Goal: Task Accomplishment & Management: Use online tool/utility

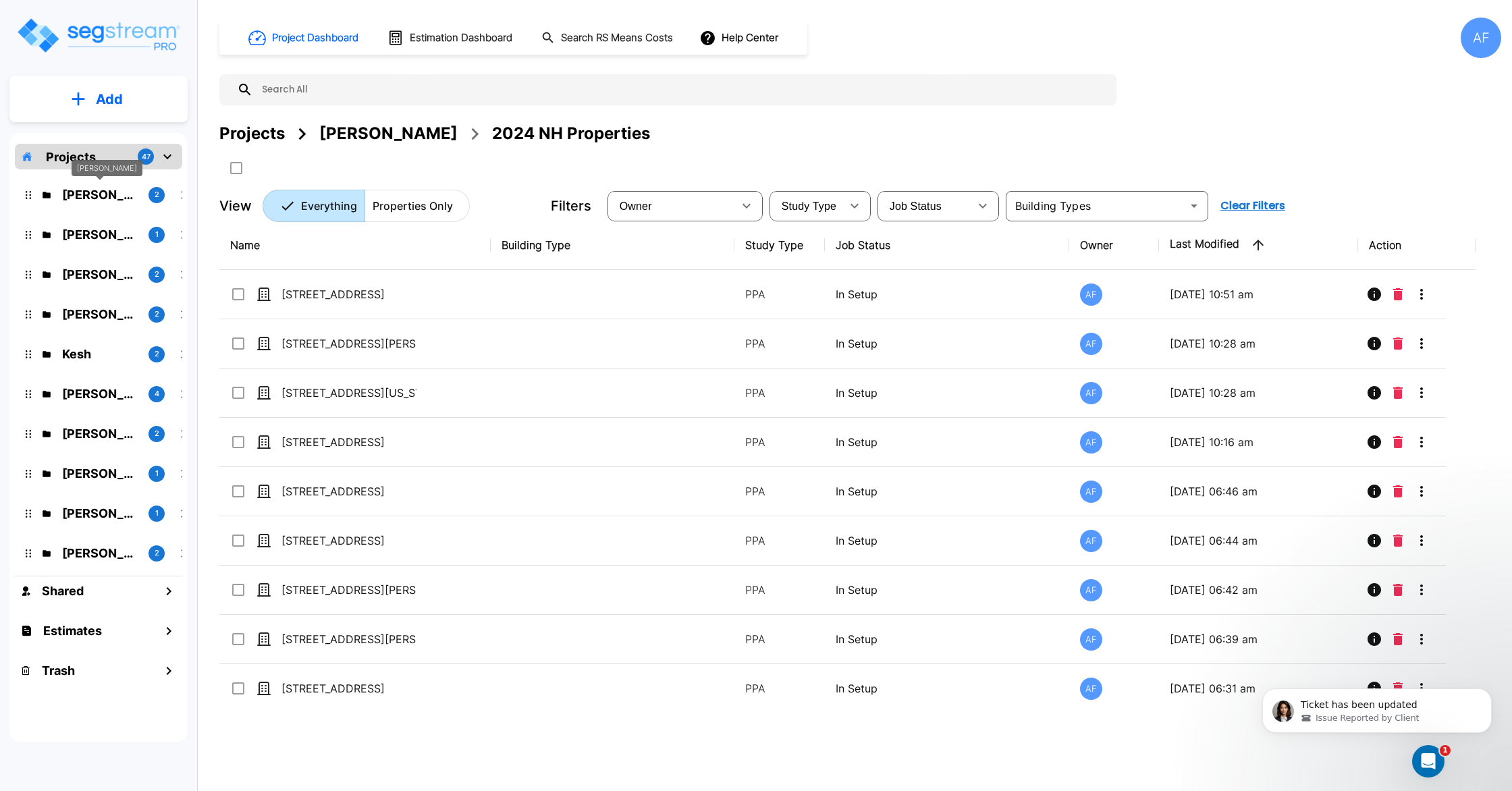
click at [104, 195] on p "Barry Donath" at bounding box center [100, 195] width 76 height 18
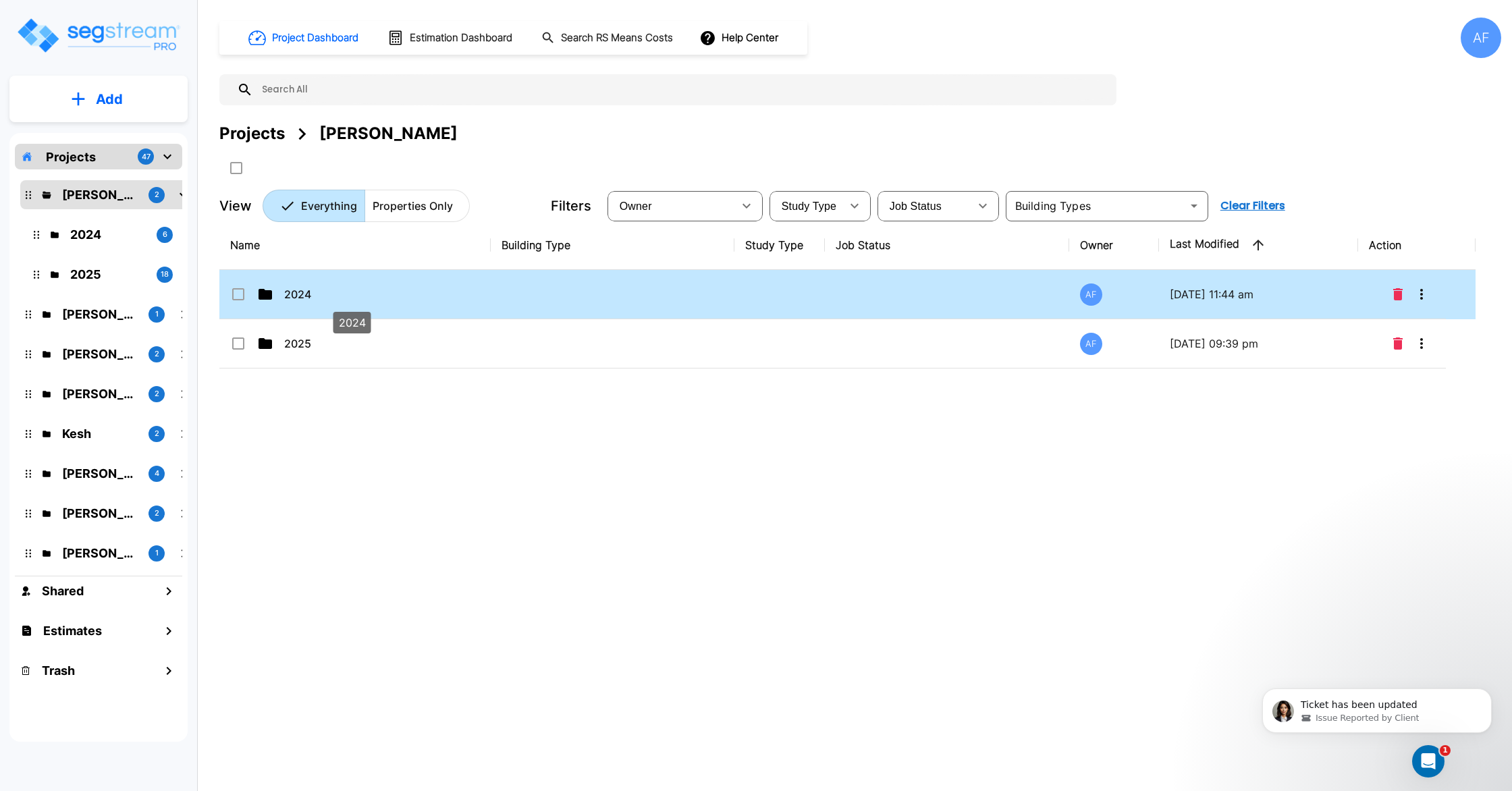
click at [365, 301] on p "2024" at bounding box center [352, 294] width 135 height 16
click at [365, 299] on p "2024" at bounding box center [352, 294] width 135 height 16
checkbox input "false"
click at [365, 299] on p "2024" at bounding box center [352, 294] width 135 height 16
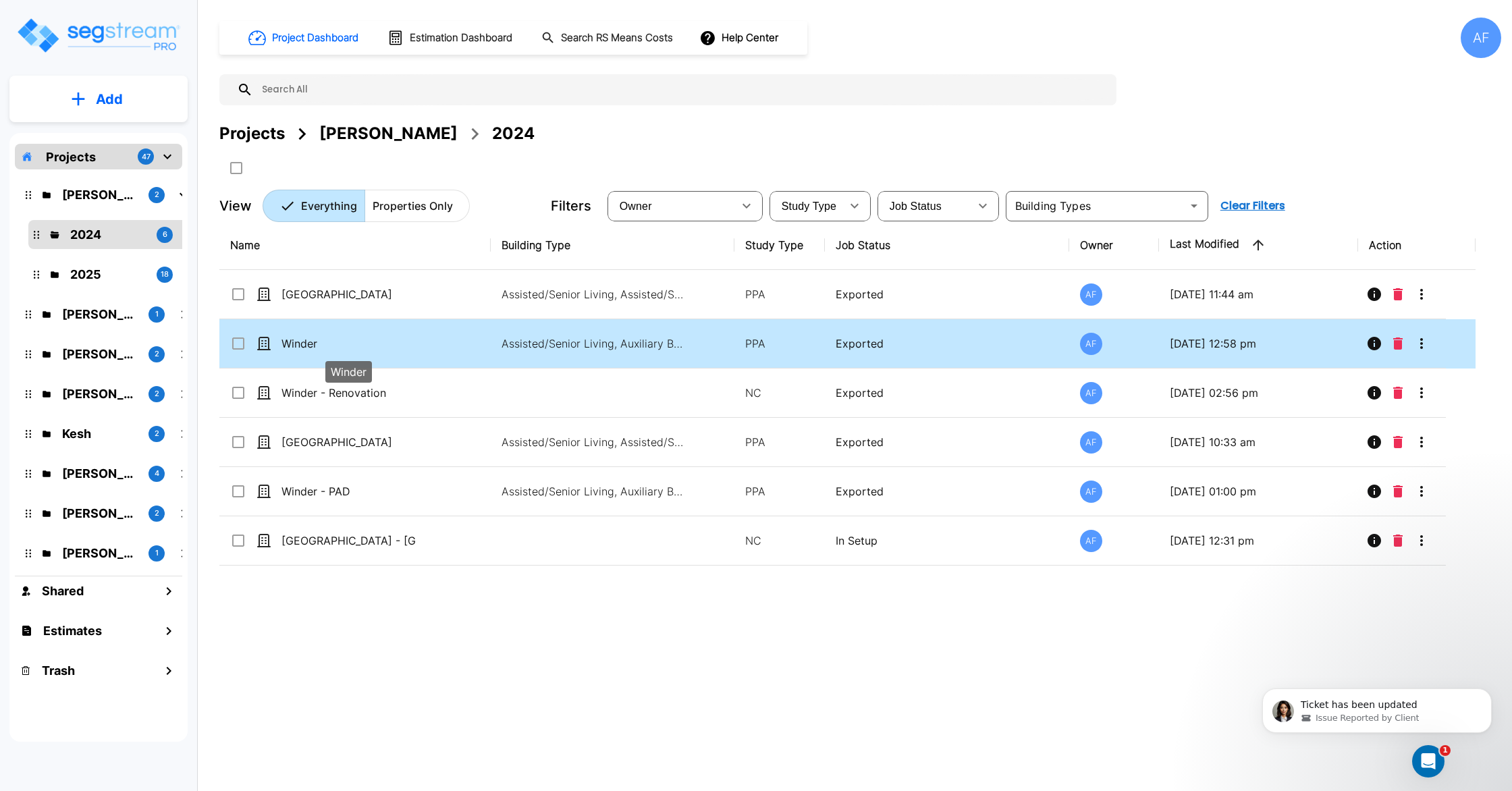
click at [364, 347] on p "Winder" at bounding box center [349, 344] width 135 height 16
checkbox input "true"
click at [364, 347] on p "Winder" at bounding box center [349, 344] width 135 height 16
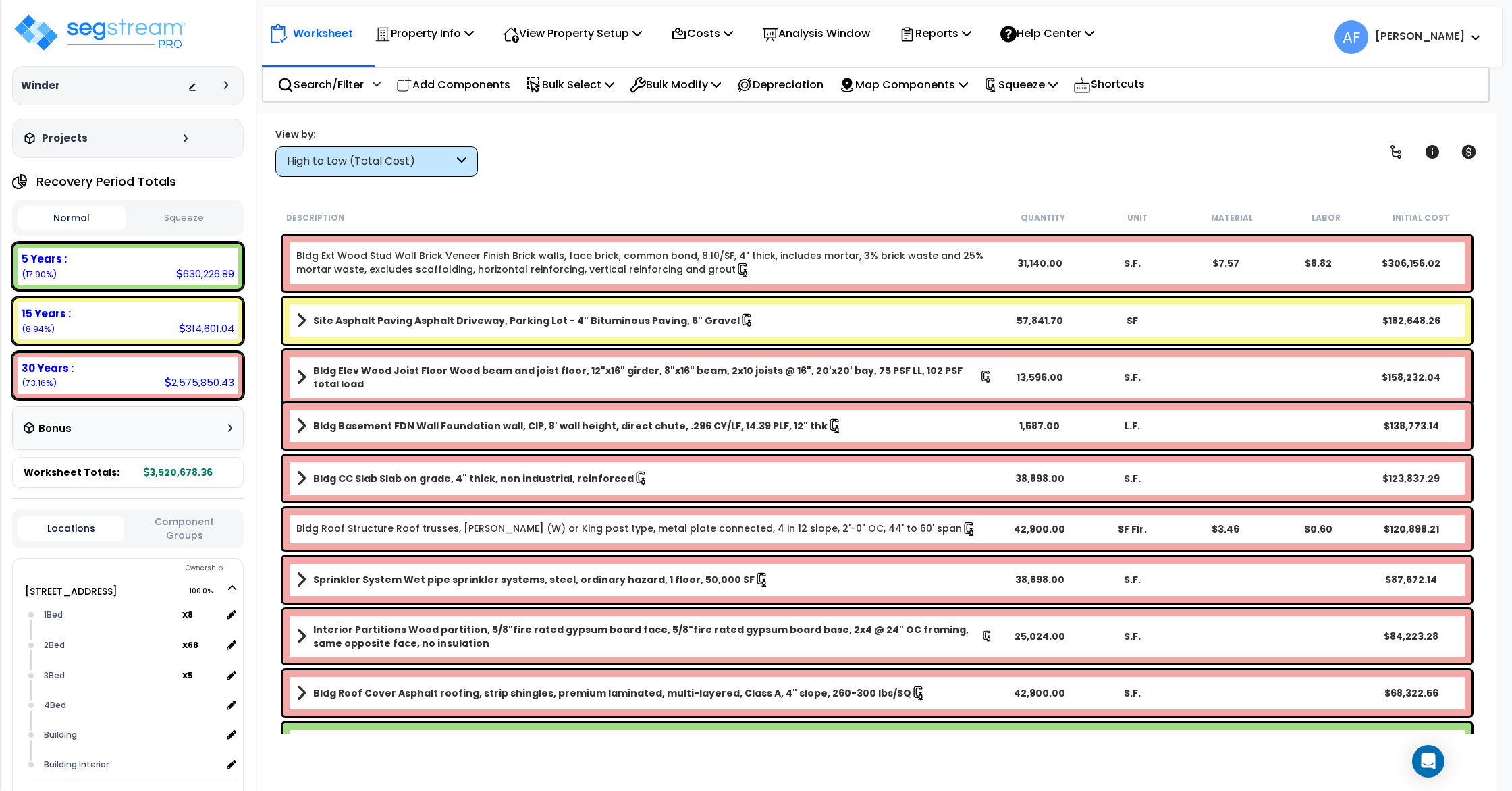
click at [1027, 86] on p "Squeeze" at bounding box center [1020, 85] width 74 height 18
click at [1033, 118] on link "Re-squeeze" at bounding box center [1043, 114] width 134 height 27
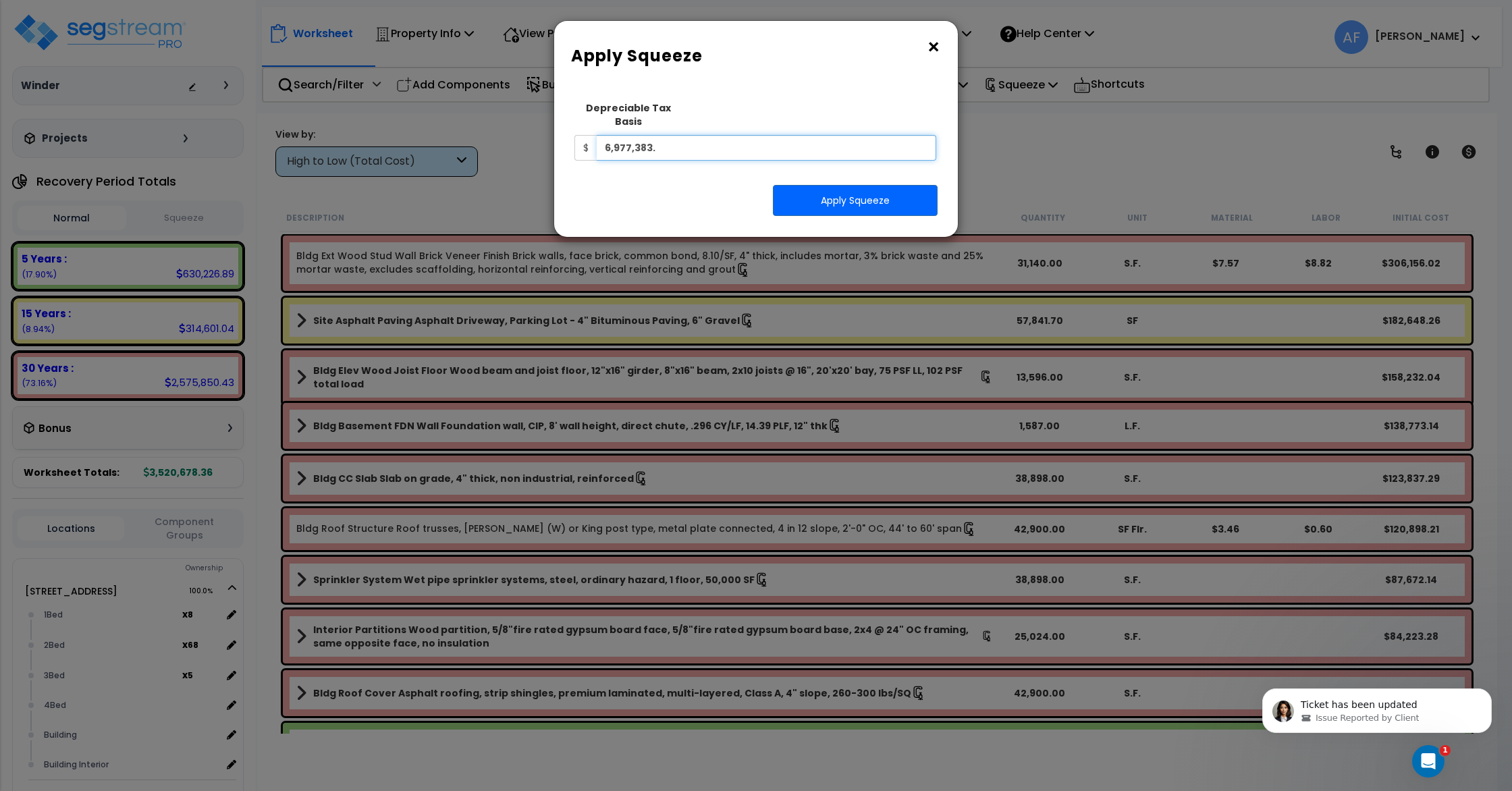
drag, startPoint x: 686, startPoint y: 130, endPoint x: 580, endPoint y: 133, distance: 106.0
click at [580, 135] on div "$ 6,977,383." at bounding box center [756, 147] width 362 height 25
click at [580, 135] on span "$" at bounding box center [585, 147] width 22 height 25
drag, startPoint x: 600, startPoint y: 132, endPoint x: 692, endPoint y: 141, distance: 92.4
click at [692, 141] on input "6,977,383." at bounding box center [766, 147] width 340 height 25
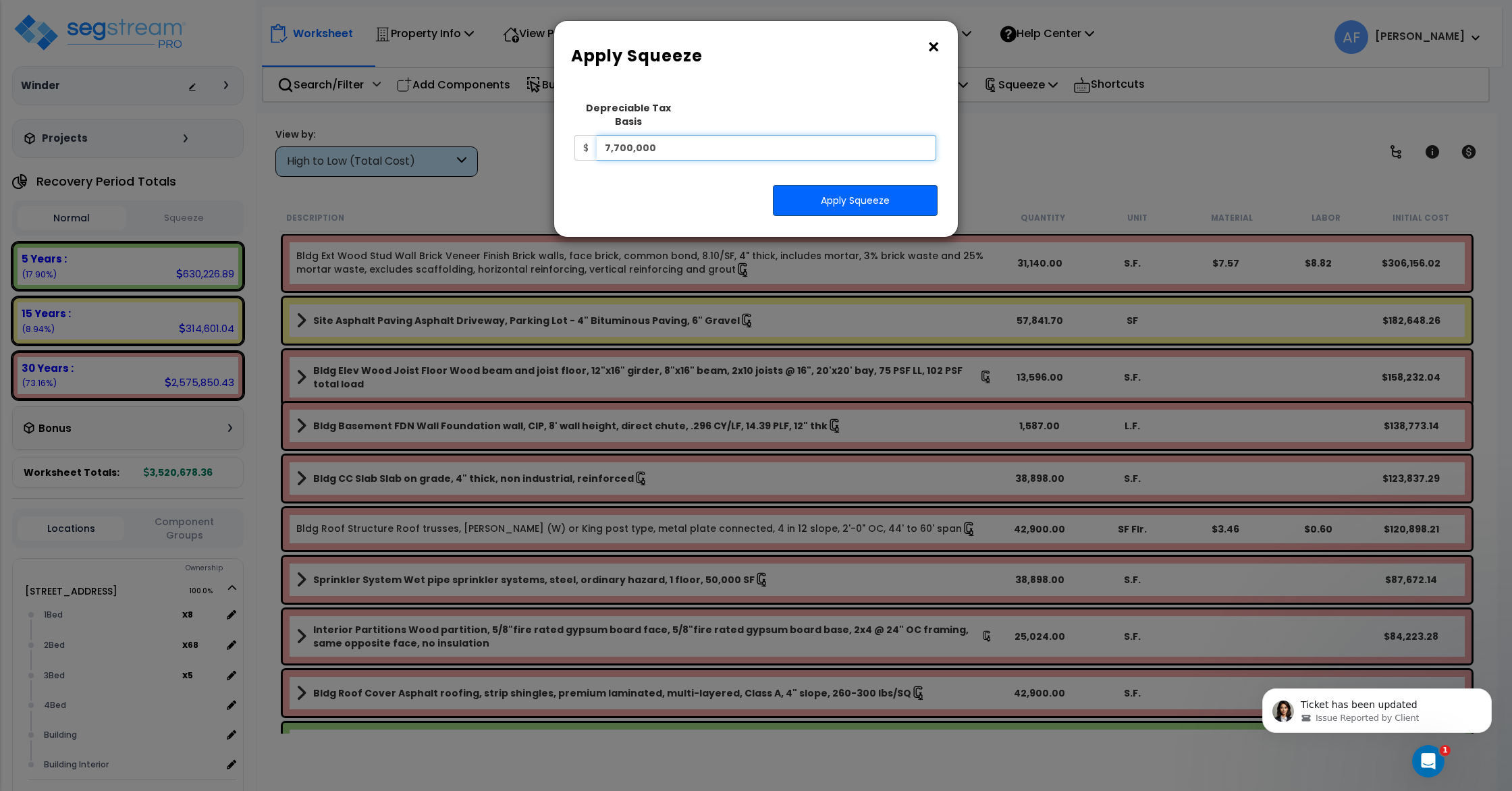
type input "7,700,000"
click at [864, 186] on button "Apply Squeeze" at bounding box center [855, 201] width 164 height 31
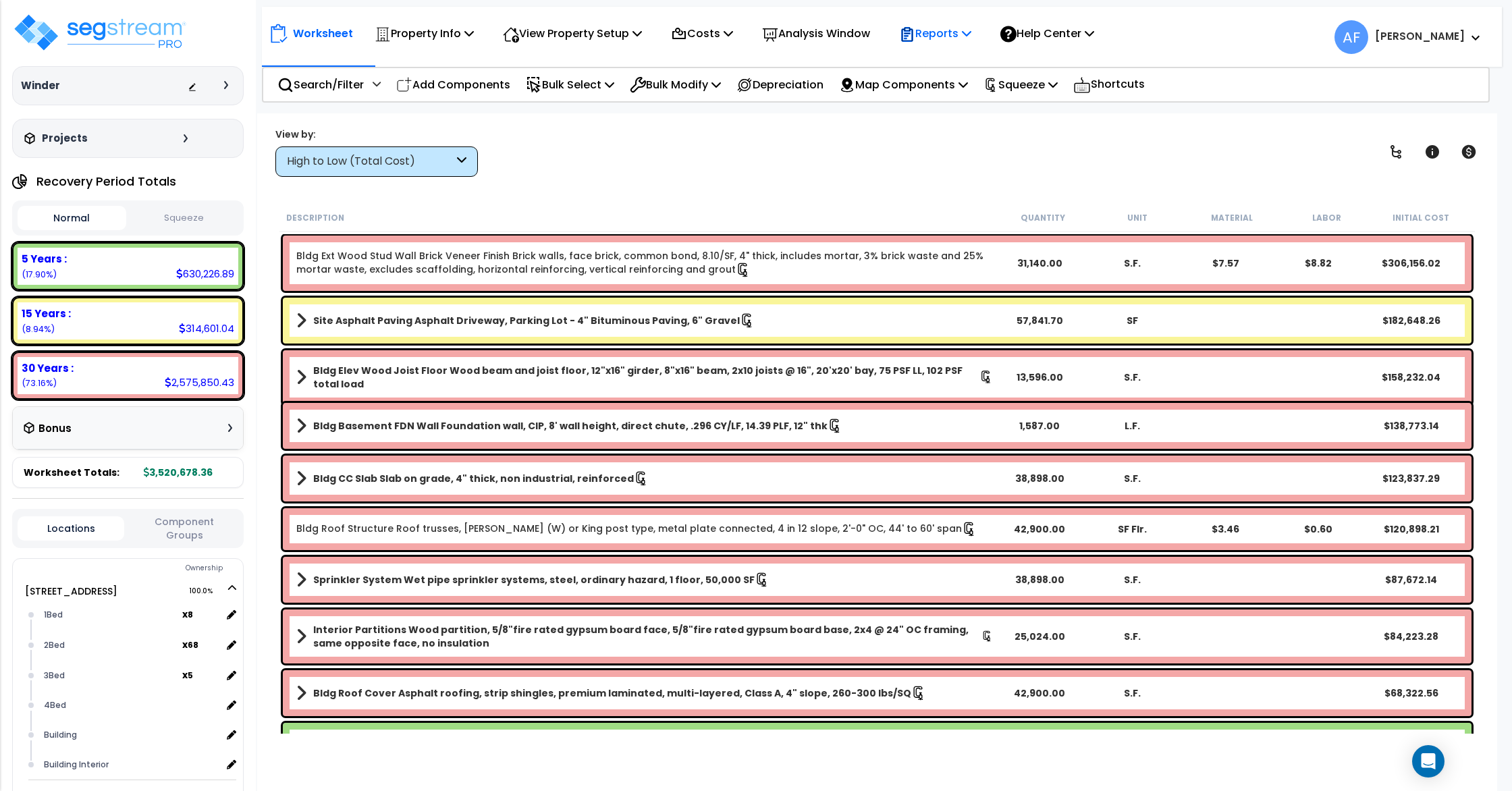
click at [959, 30] on p "Reports" at bounding box center [936, 34] width 72 height 18
click at [967, 62] on link "Get Report" at bounding box center [959, 64] width 134 height 27
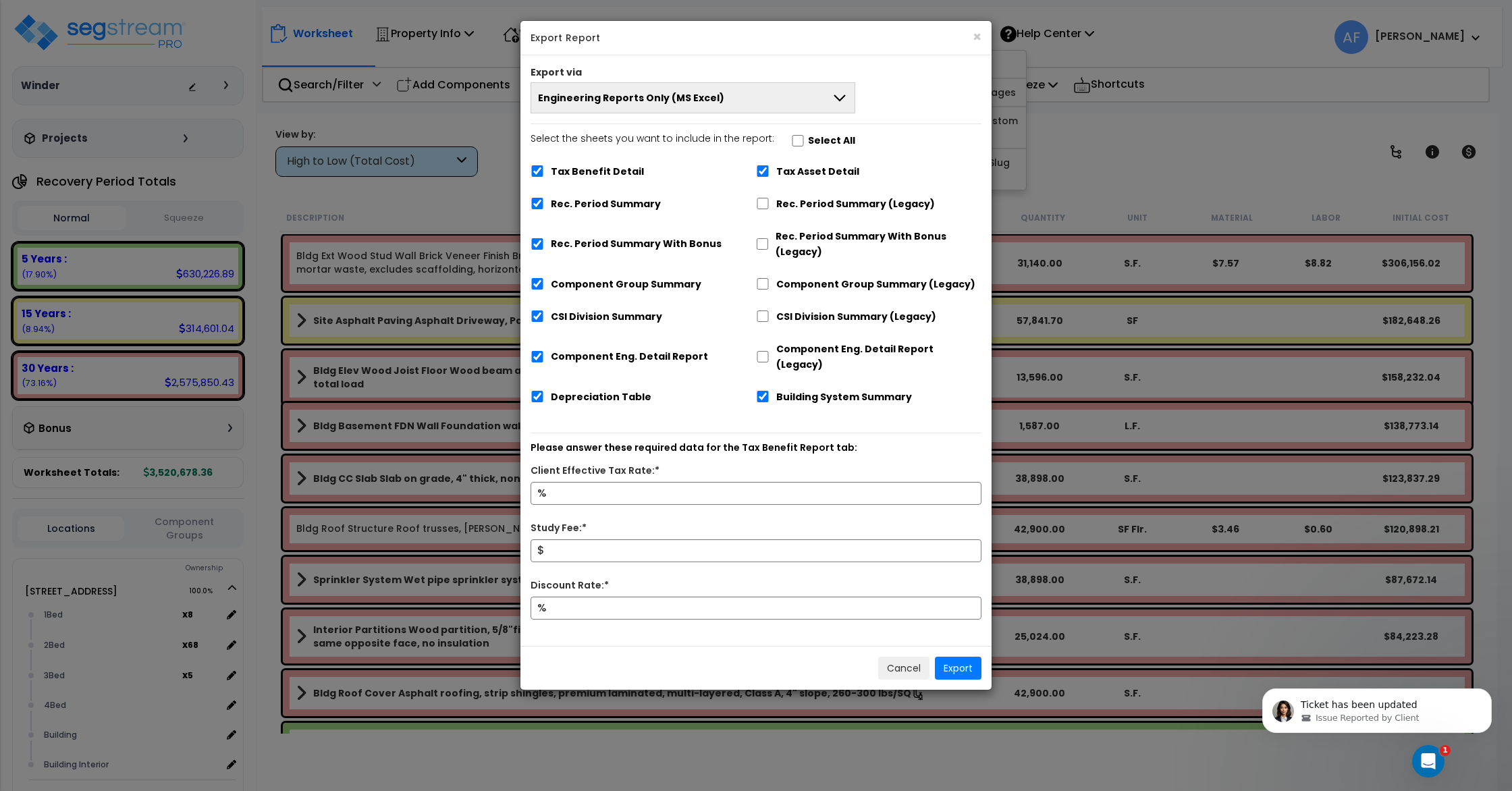
drag, startPoint x: 776, startPoint y: 140, endPoint x: 784, endPoint y: 138, distance: 8.2
click at [776, 140] on label "Select the sheets you want to include in the report: Select All" at bounding box center [692, 142] width 325 height 23
click at [791, 140] on input "Select the sheets you want to include in the report: Select All" at bounding box center [798, 141] width 13 height 12
click at [791, 138] on input "Select the sheets you want to include in the report: Select All" at bounding box center [798, 141] width 13 height 12
checkbox input "false"
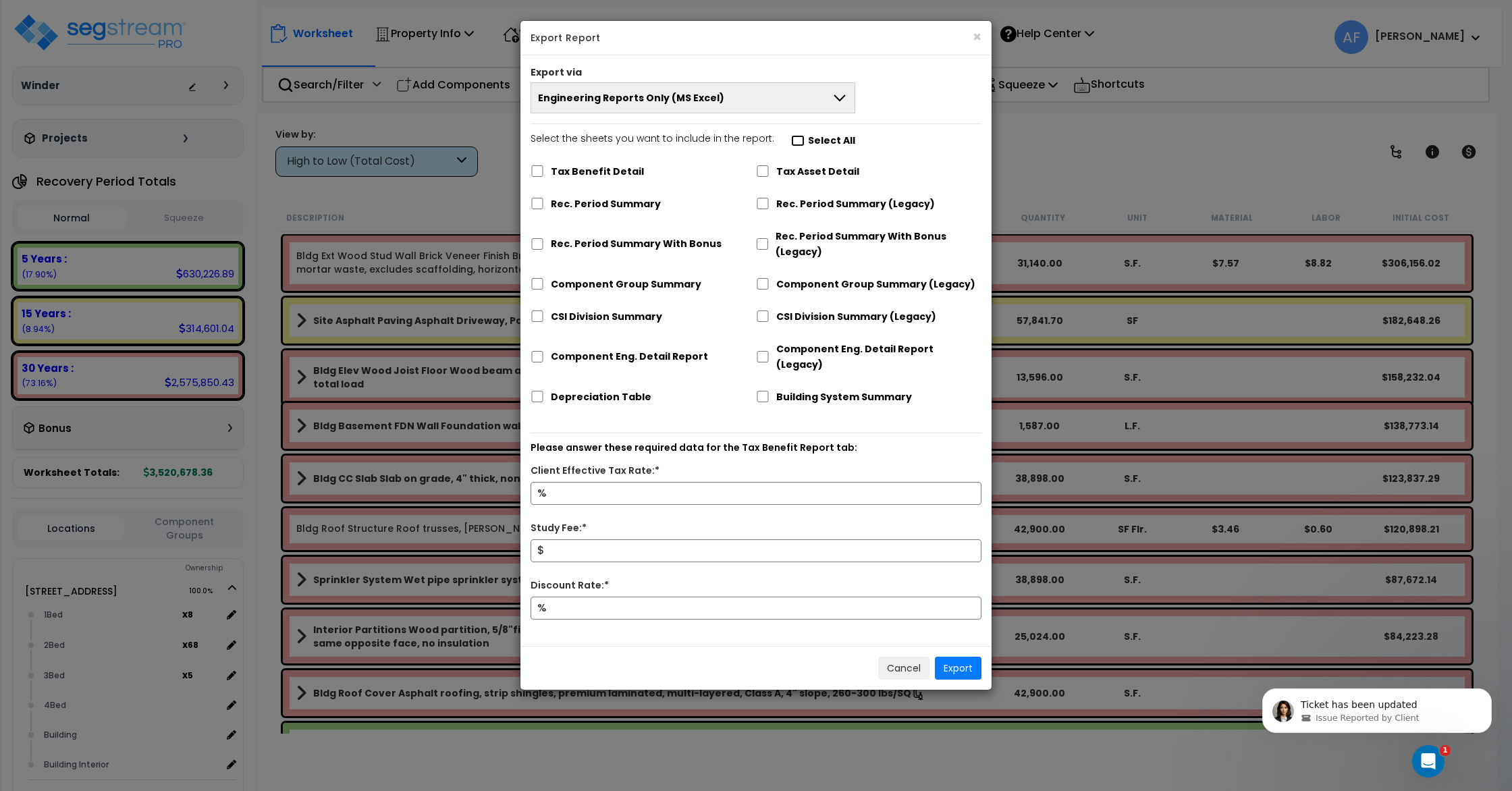
checkbox input "false"
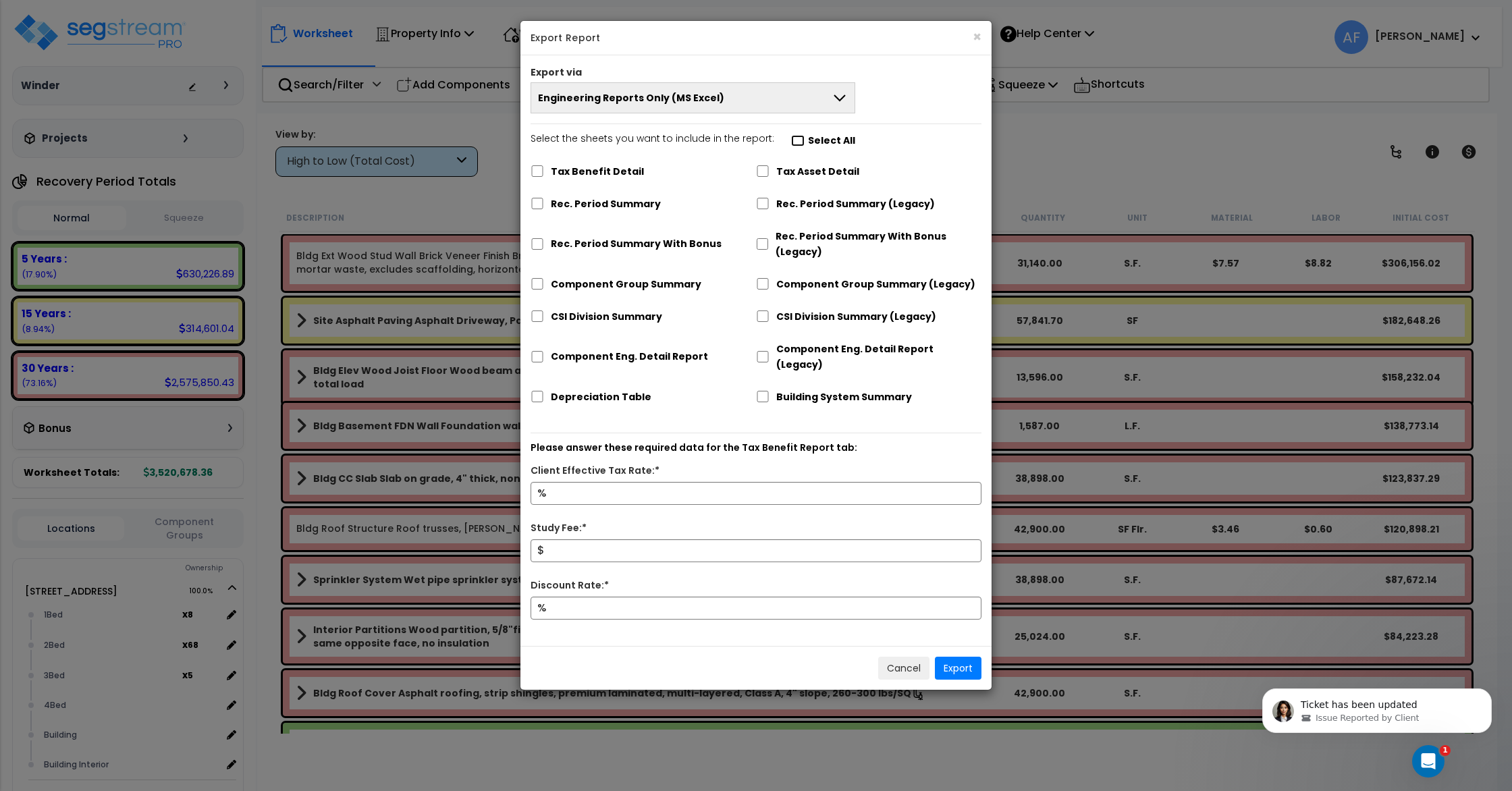
checkbox input "false"
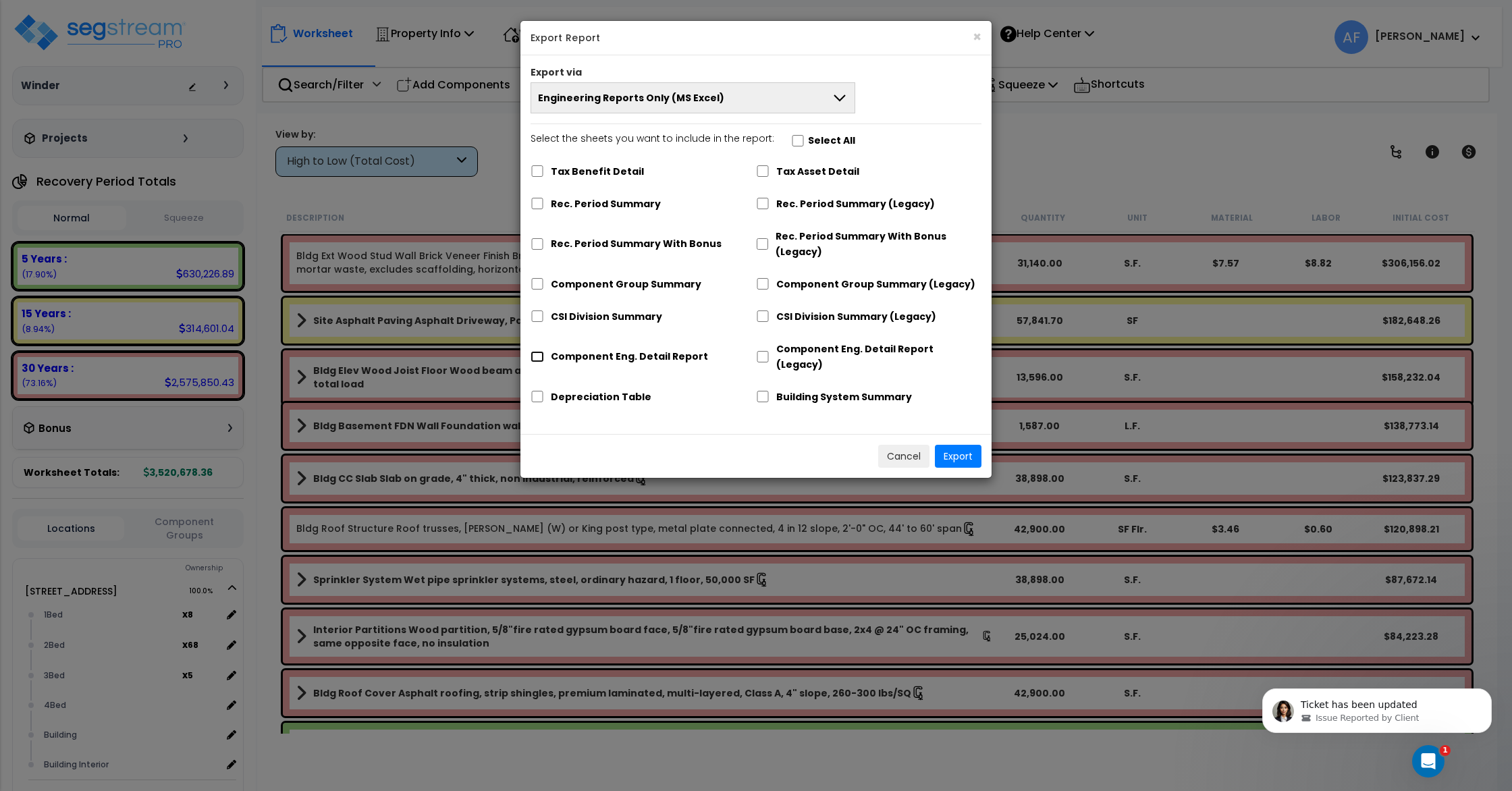
click at [534, 353] on input "Component Eng. Detail Report" at bounding box center [537, 357] width 13 height 12
checkbox input "false"
click at [535, 383] on div "Depreciation Table" at bounding box center [643, 396] width 225 height 25
click at [535, 391] on input "Depreciation Table" at bounding box center [537, 396] width 13 height 12
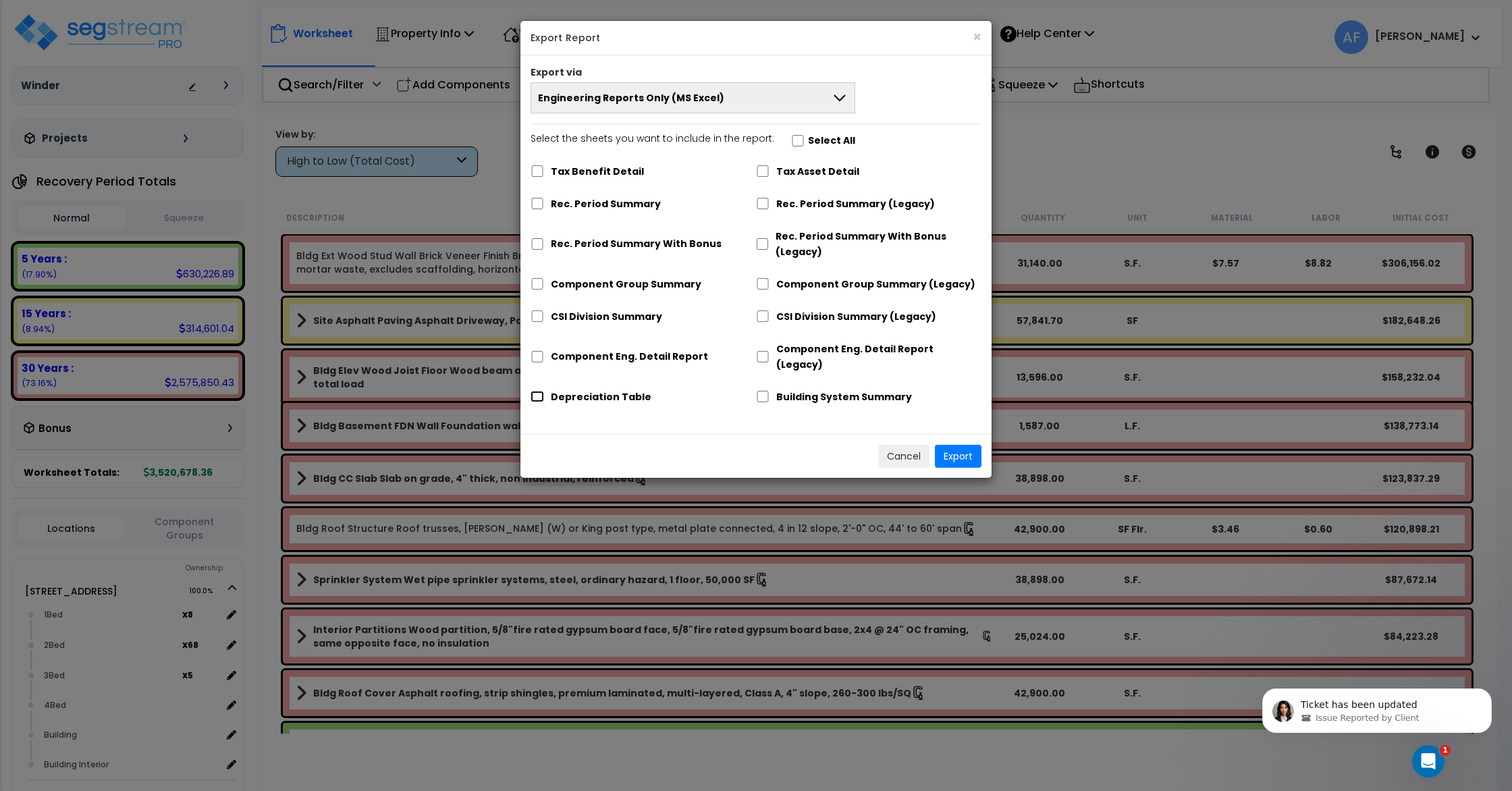
checkbox input "true"
click at [946, 445] on button "Export" at bounding box center [958, 456] width 47 height 23
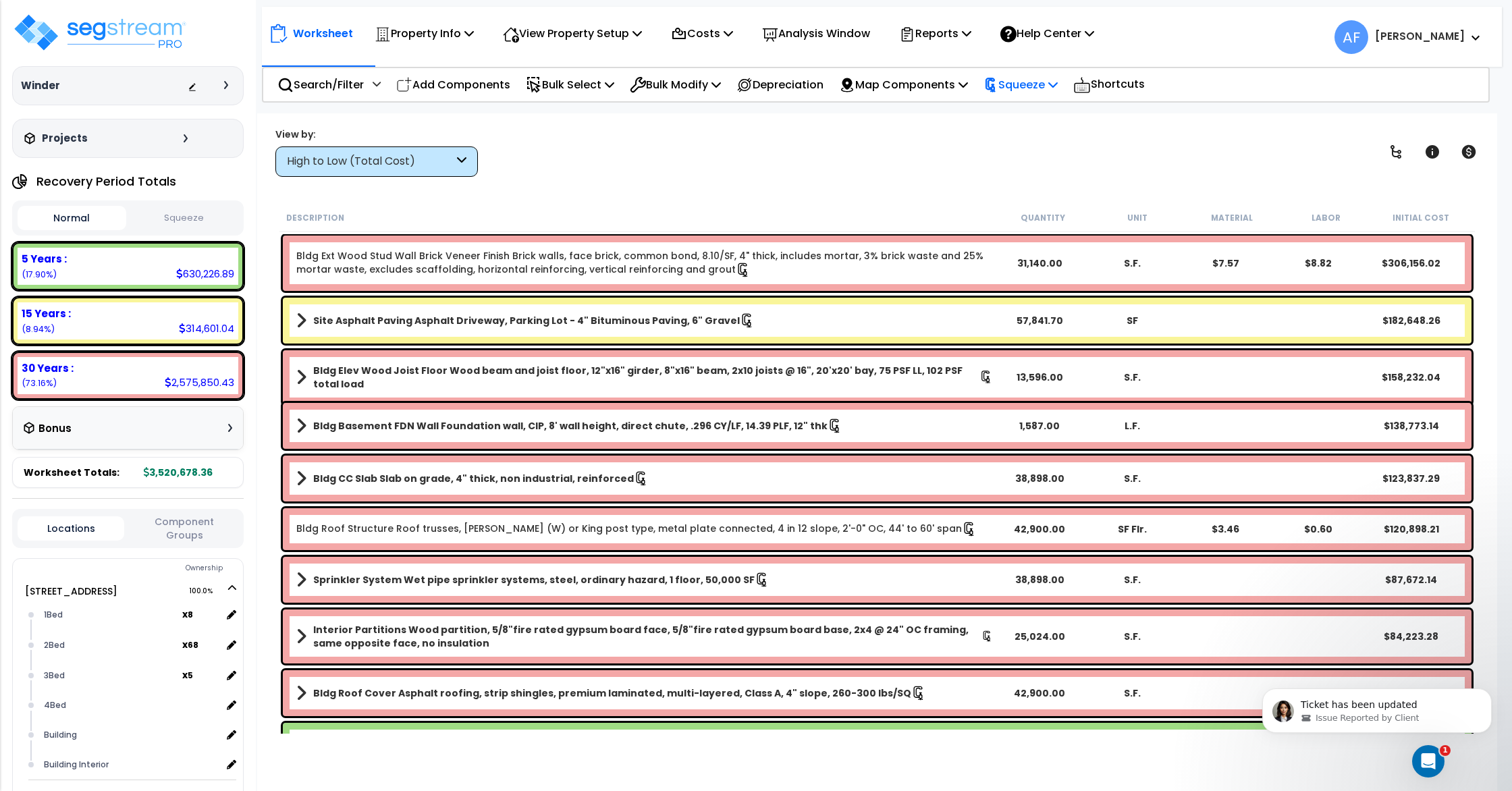
click at [1033, 85] on p "Squeeze" at bounding box center [1020, 85] width 74 height 18
click at [1044, 109] on link "Re-squeeze" at bounding box center [1043, 114] width 134 height 27
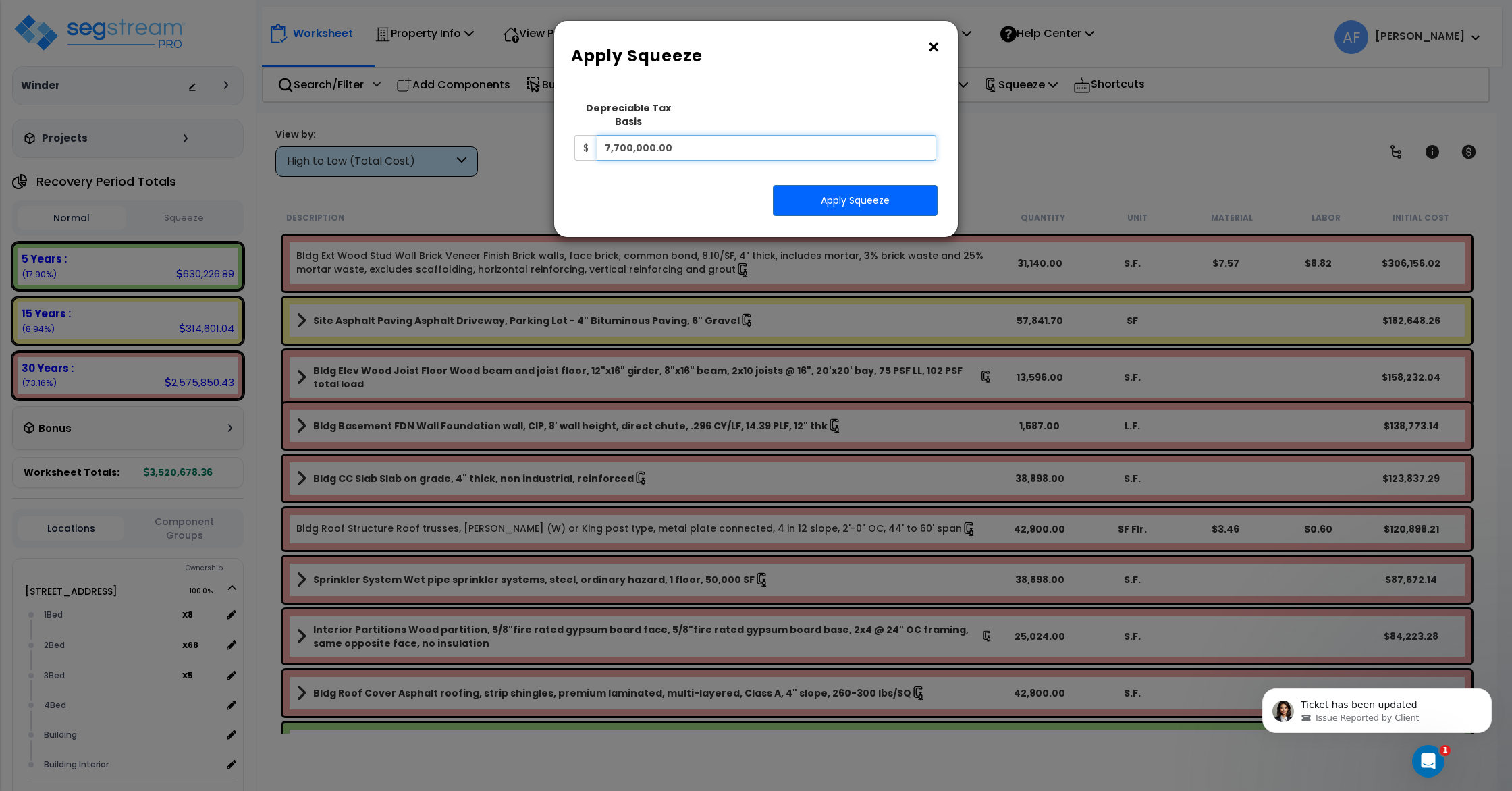
click at [798, 136] on input "7,700,000.00" at bounding box center [766, 147] width 340 height 25
paste input "$6,977,383"
type input "6,977,383.00"
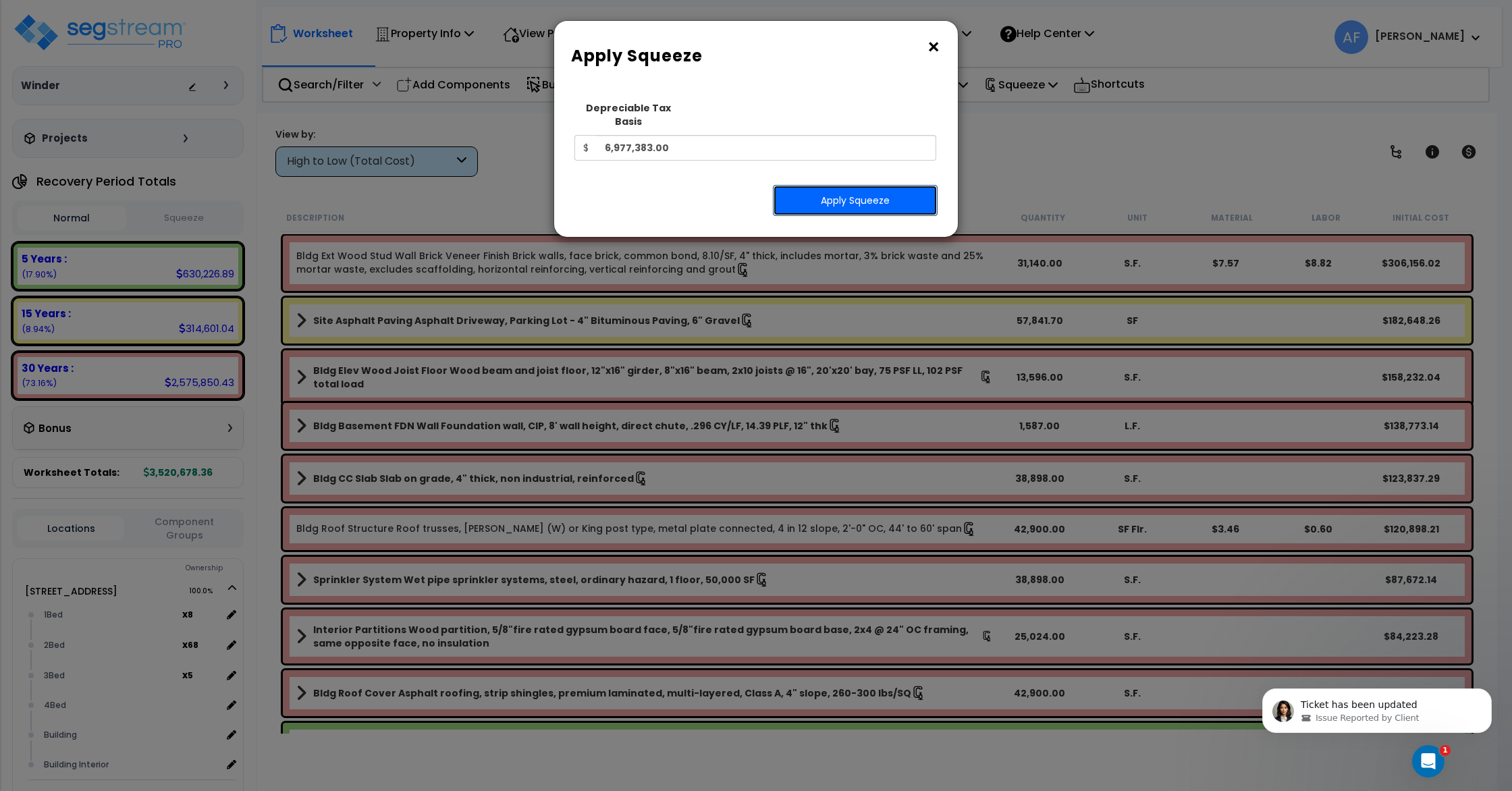
click at [842, 185] on button "Apply Squeeze" at bounding box center [855, 201] width 164 height 31
